Goal: Transaction & Acquisition: Obtain resource

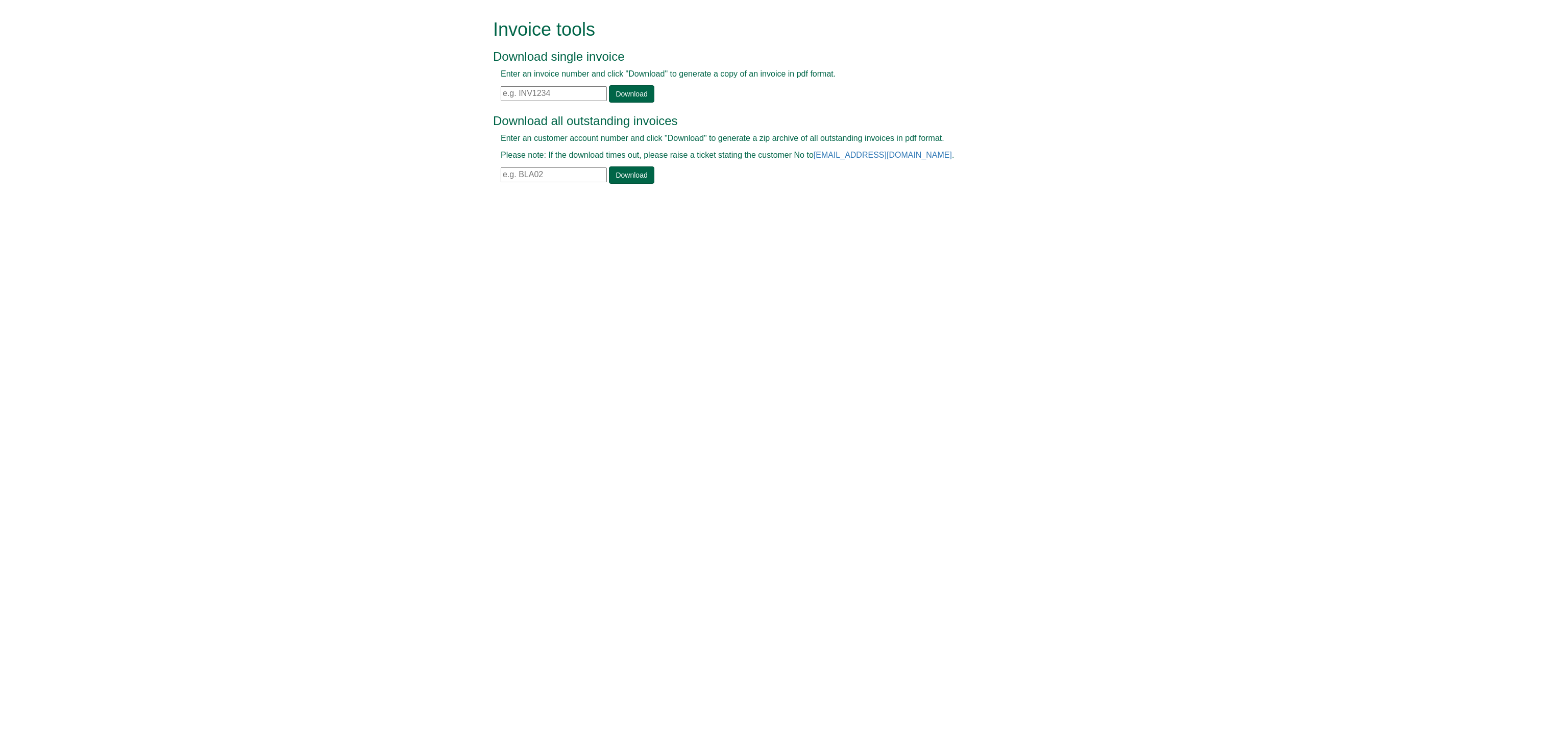
click at [516, 92] on input "text" at bounding box center [554, 94] width 106 height 15
type input "inv1249354"
click at [618, 96] on link "Download" at bounding box center [631, 94] width 45 height 18
click at [625, 94] on link "Download" at bounding box center [631, 94] width 45 height 18
click at [524, 93] on input "text" at bounding box center [554, 94] width 106 height 15
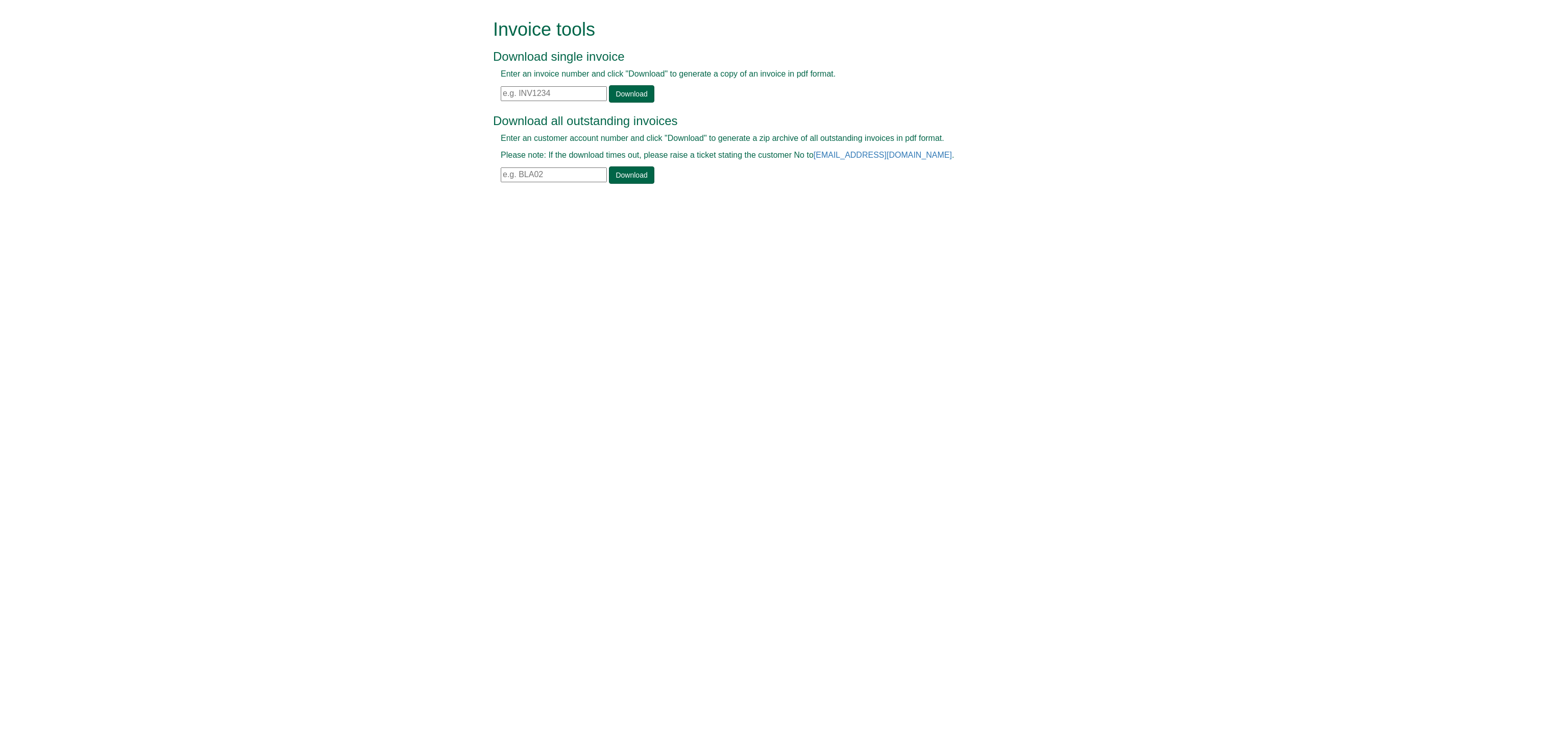
paste input "INV1389655"
type input "INV1389655"
click at [641, 92] on link "Download" at bounding box center [631, 94] width 45 height 18
